Goal: Information Seeking & Learning: Understand process/instructions

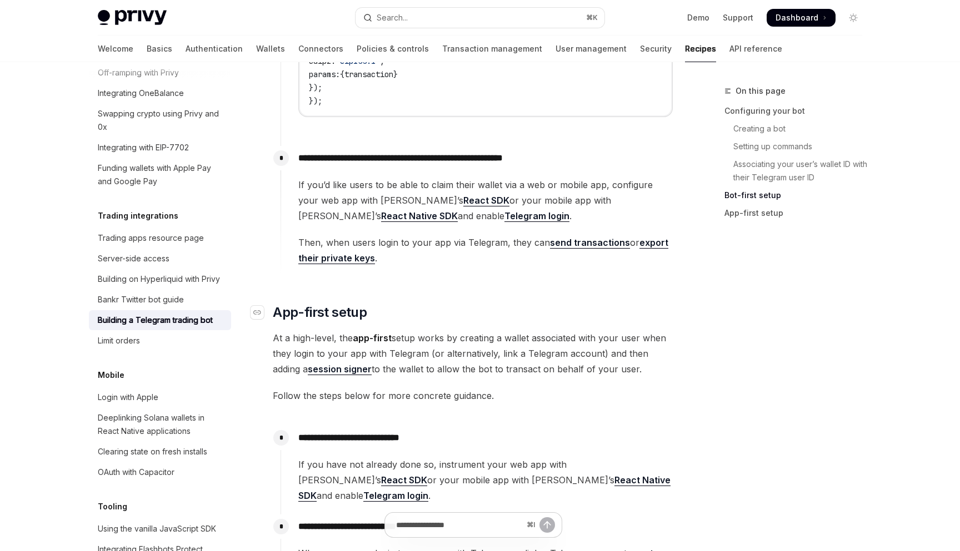
scroll to position [1736, 0]
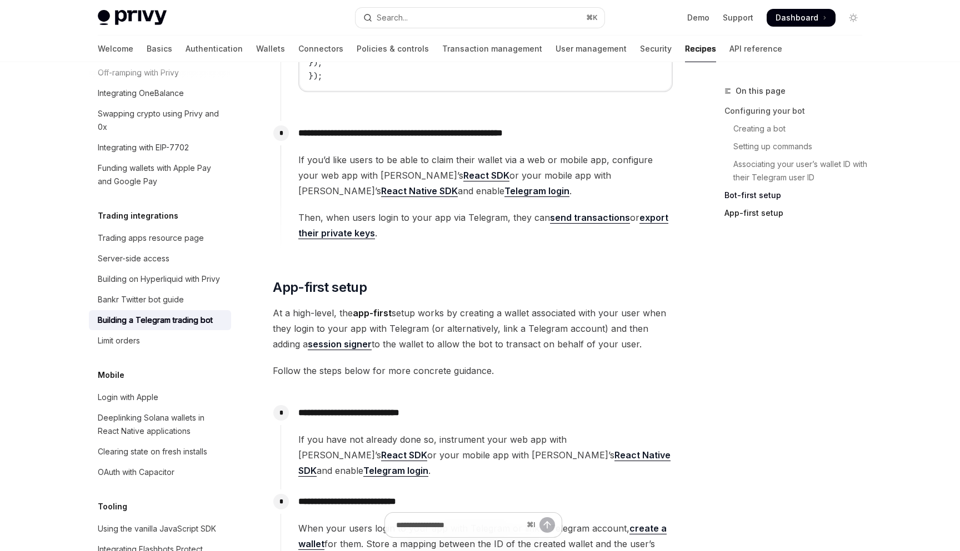
click at [748, 212] on link "App-first setup" at bounding box center [797, 213] width 147 height 18
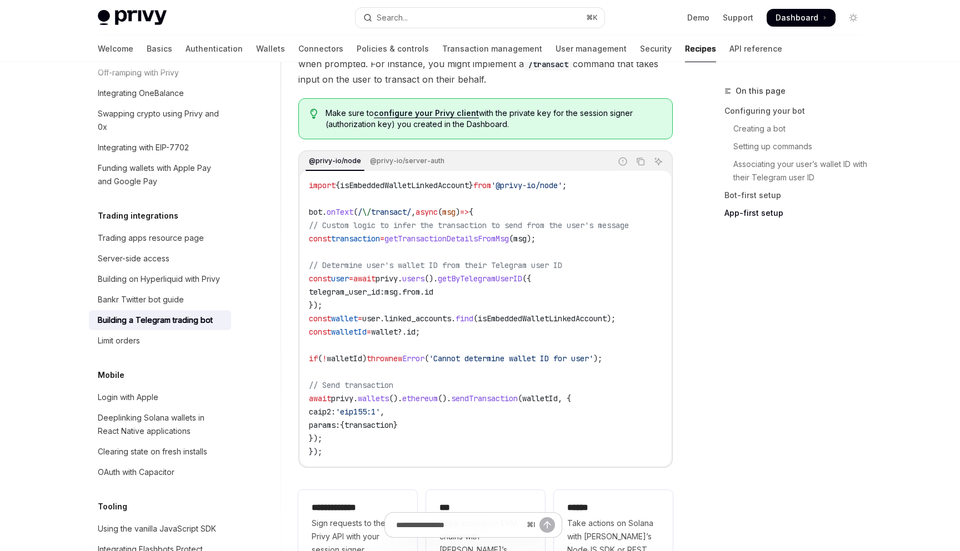
scroll to position [2756, 0]
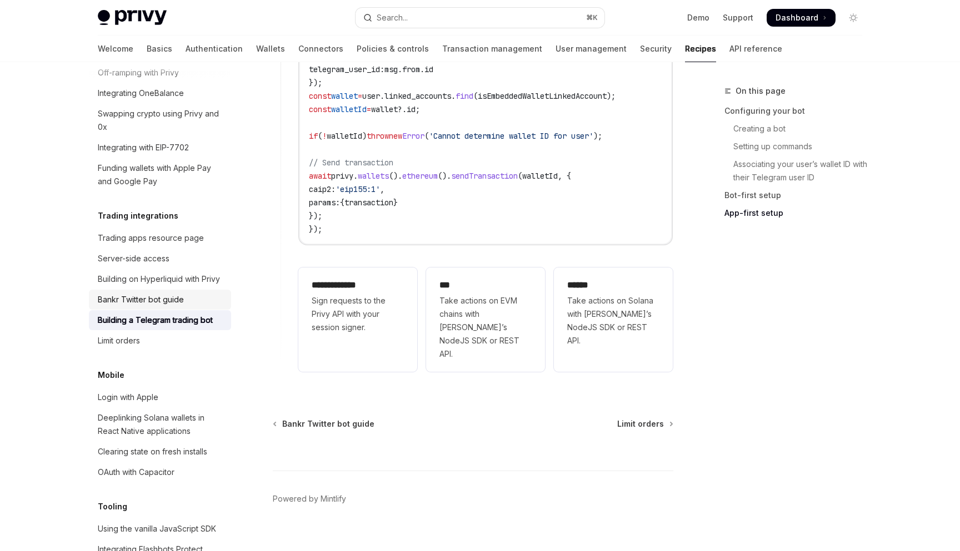
click at [180, 290] on link "Bankr Twitter bot guide" at bounding box center [160, 300] width 142 height 20
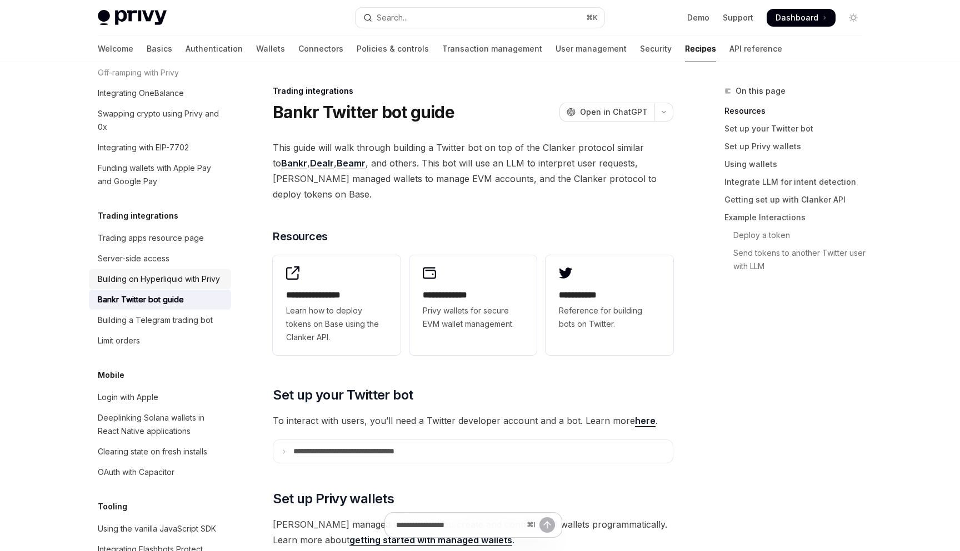
click at [177, 273] on div "Building on Hyperliquid with Privy" at bounding box center [159, 279] width 122 height 13
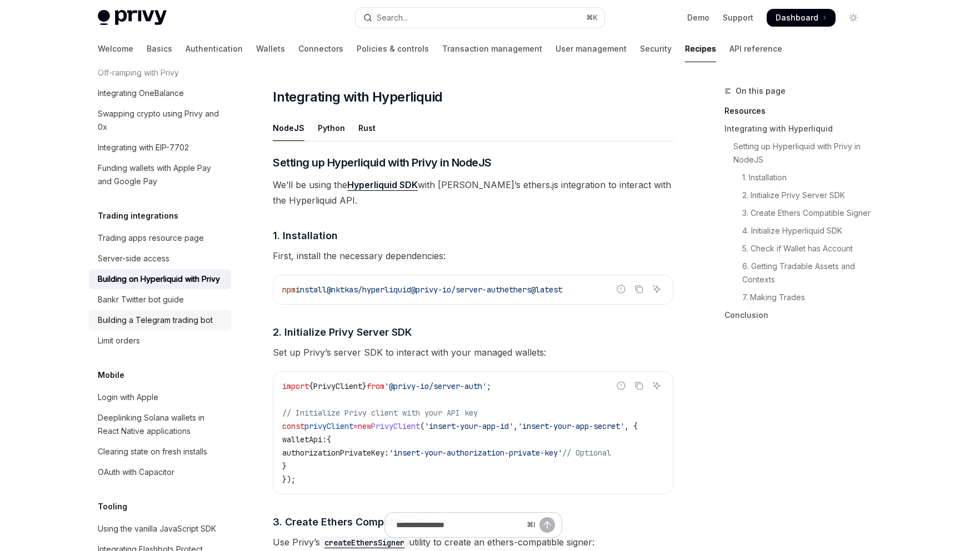
click at [164, 314] on div "Building a Telegram trading bot" at bounding box center [155, 320] width 115 height 13
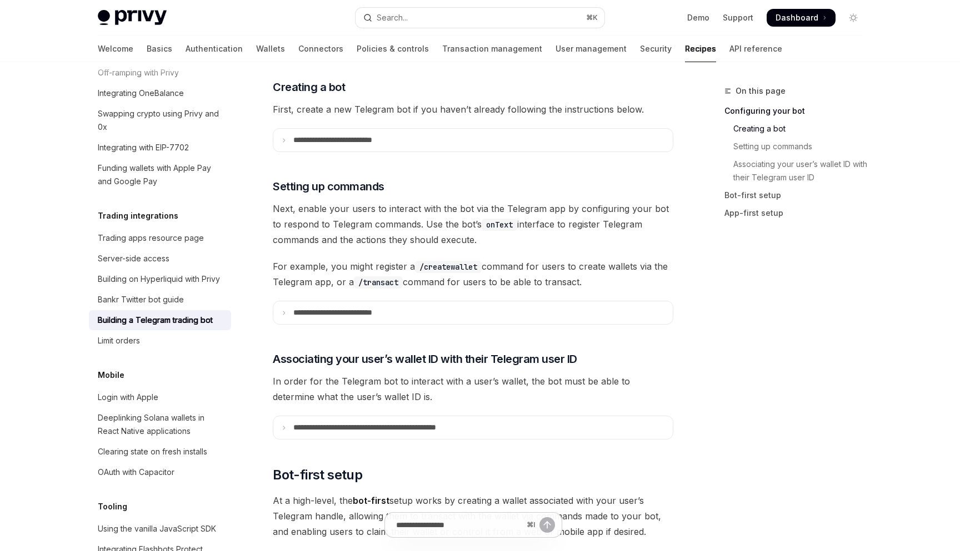
scroll to position [429, 0]
click at [455, 127] on summary "**********" at bounding box center [472, 138] width 399 height 23
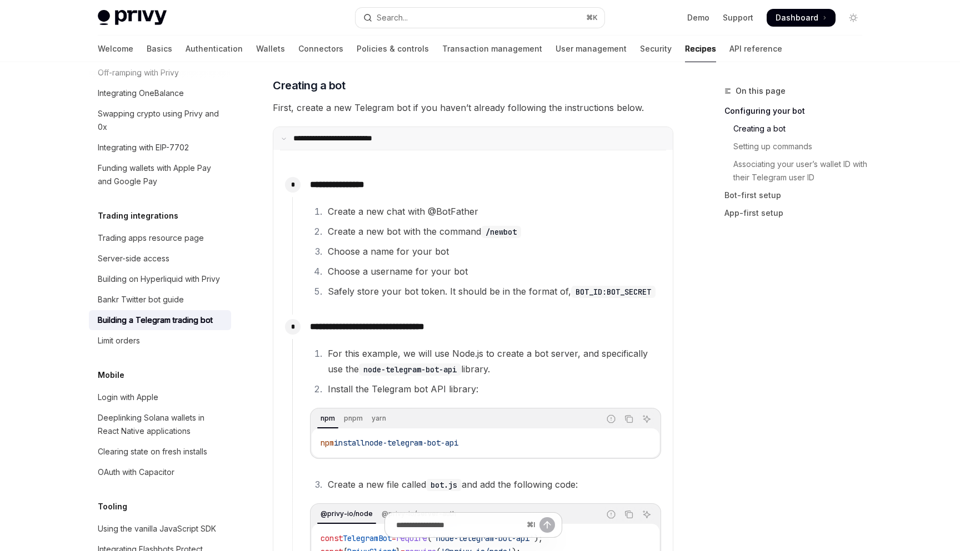
click at [455, 127] on summary "**********" at bounding box center [472, 138] width 399 height 23
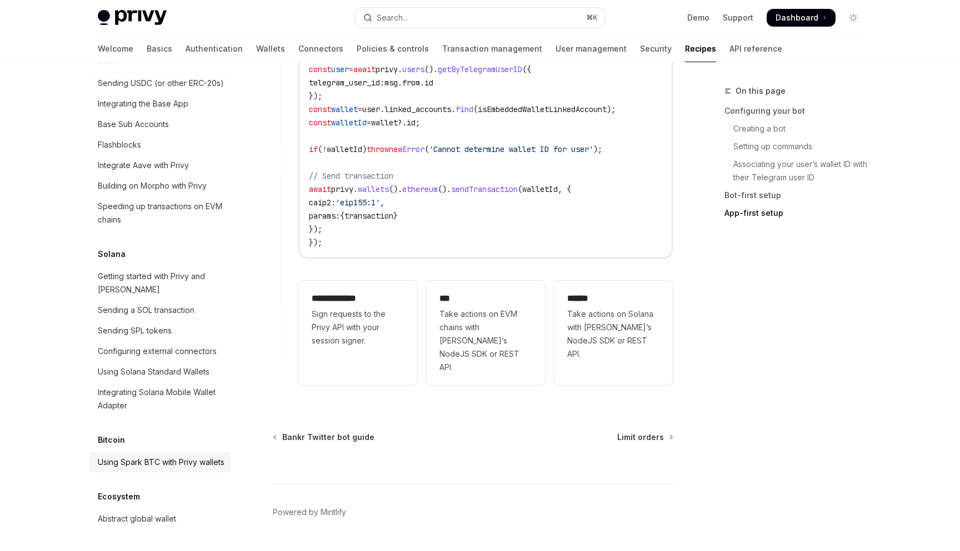
scroll to position [1616, 0]
click at [187, 324] on div "Sending SPL tokens" at bounding box center [161, 330] width 127 height 13
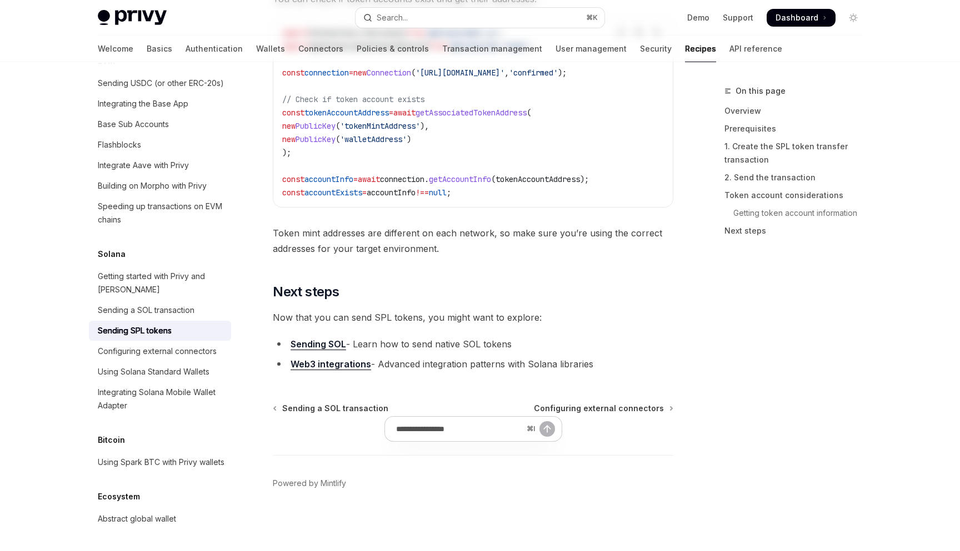
type textarea "*"
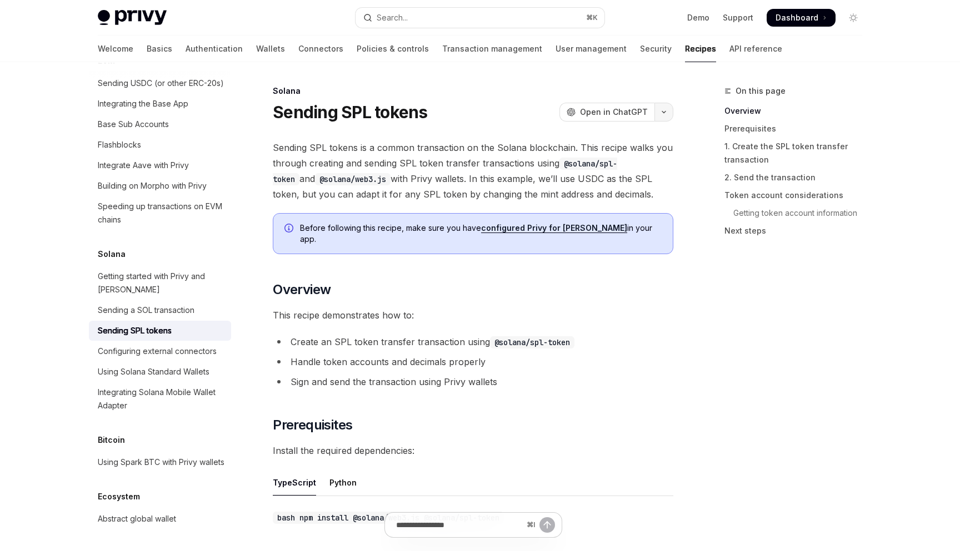
click at [669, 110] on icon "button" at bounding box center [663, 112] width 13 height 4
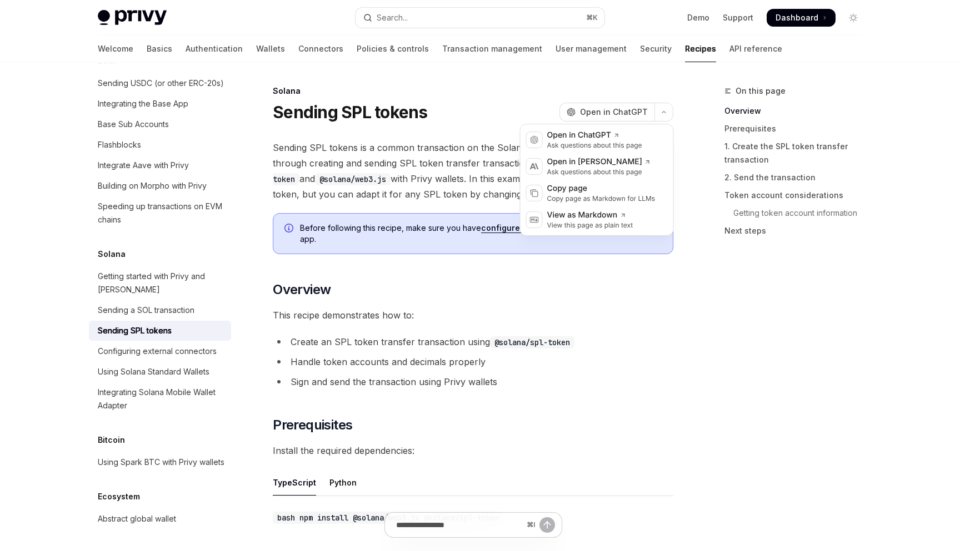
click at [643, 354] on li "Handle token accounts and decimals properly" at bounding box center [473, 362] width 400 height 16
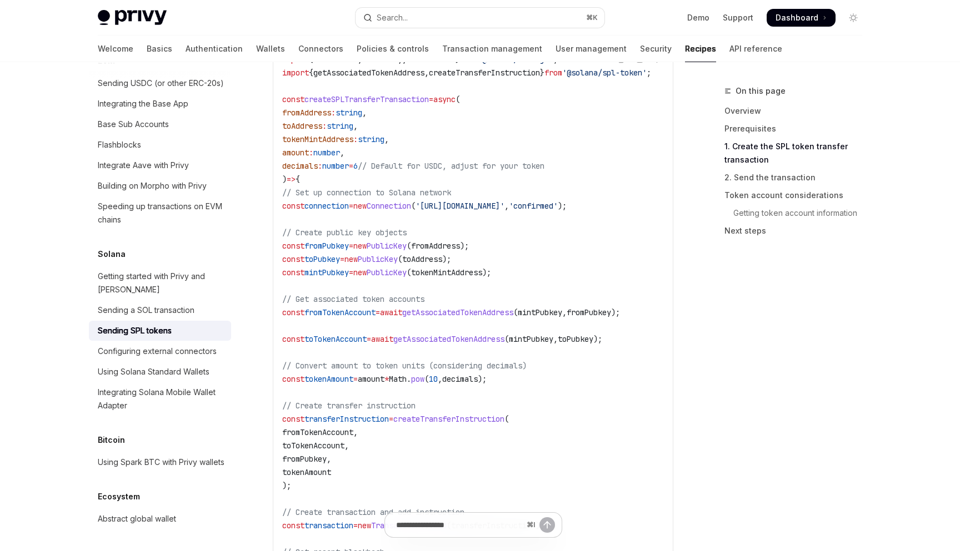
scroll to position [540, 0]
